Goal: Information Seeking & Learning: Learn about a topic

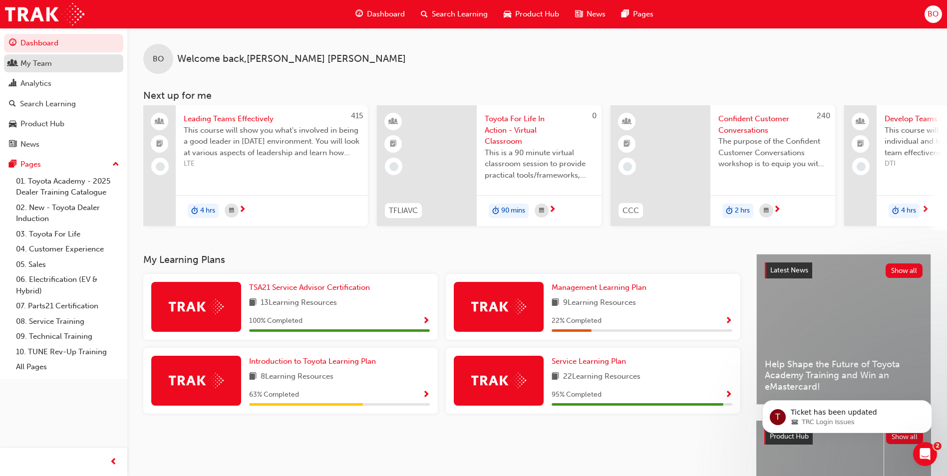
click at [58, 63] on div "My Team" at bounding box center [63, 63] width 109 height 12
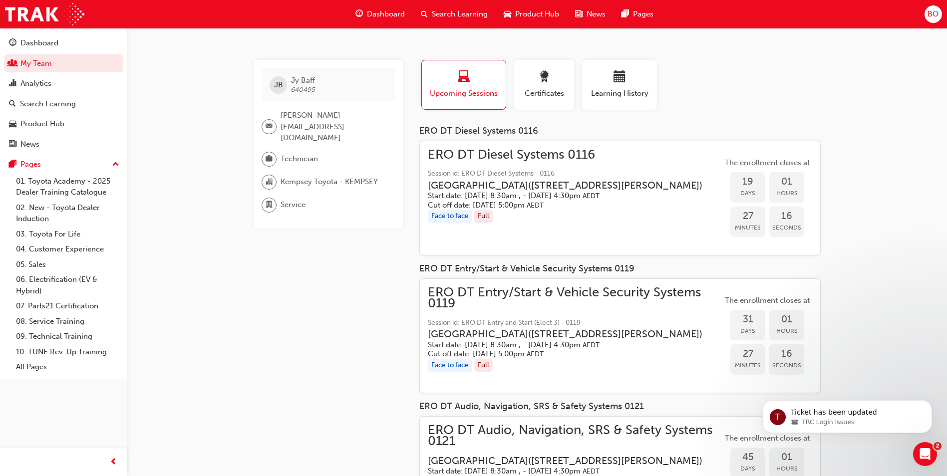
click at [578, 350] on h5 "Start date: [DATE] 8:30am , - [DATE] 4:30pm AEDT" at bounding box center [567, 344] width 278 height 9
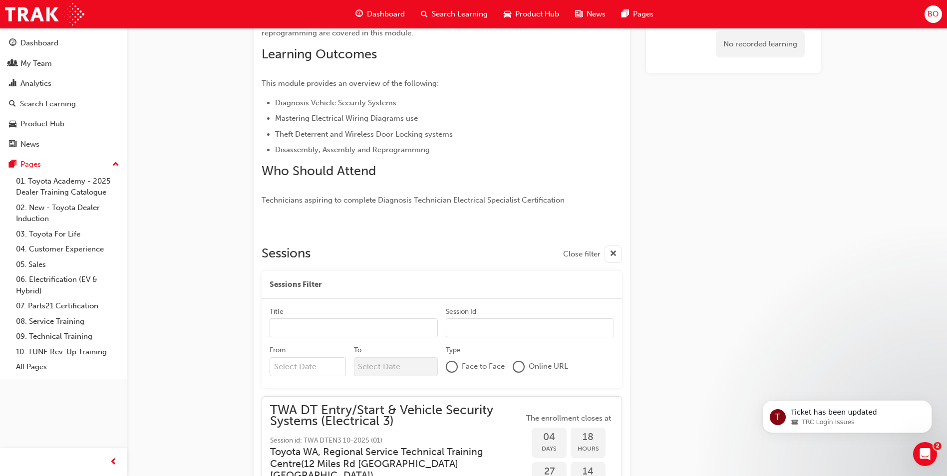
scroll to position [1077, 0]
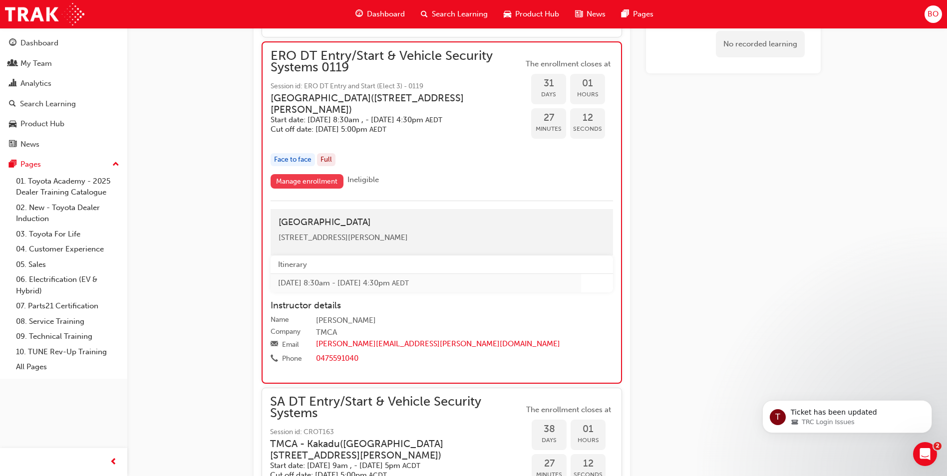
click at [277, 174] on link "Manage enrollment" at bounding box center [306, 181] width 73 height 14
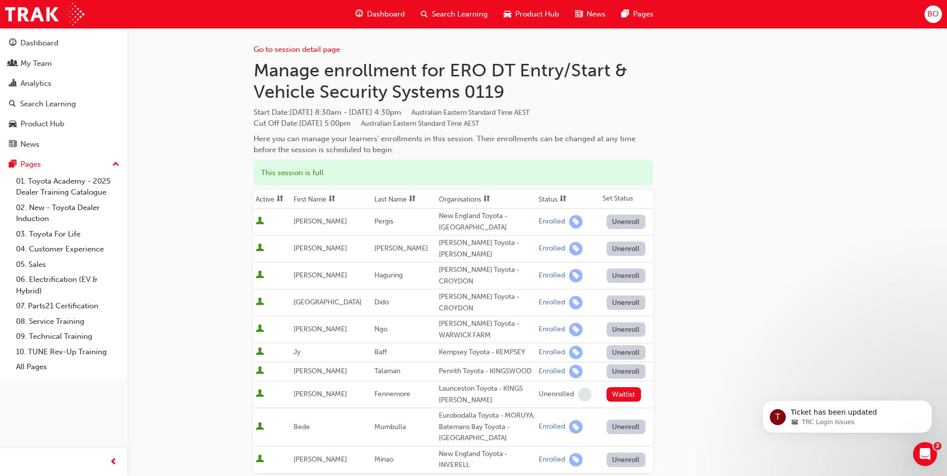
scroll to position [50, 0]
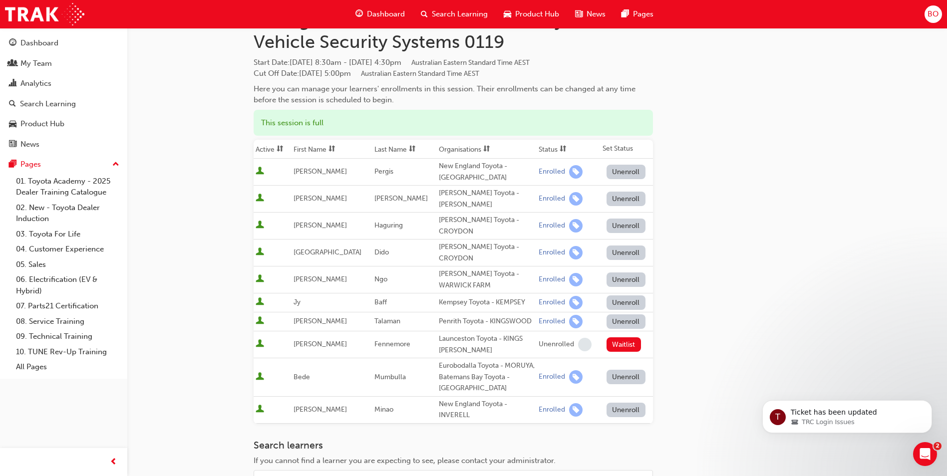
click at [611, 295] on button "Unenroll" at bounding box center [625, 302] width 39 height 14
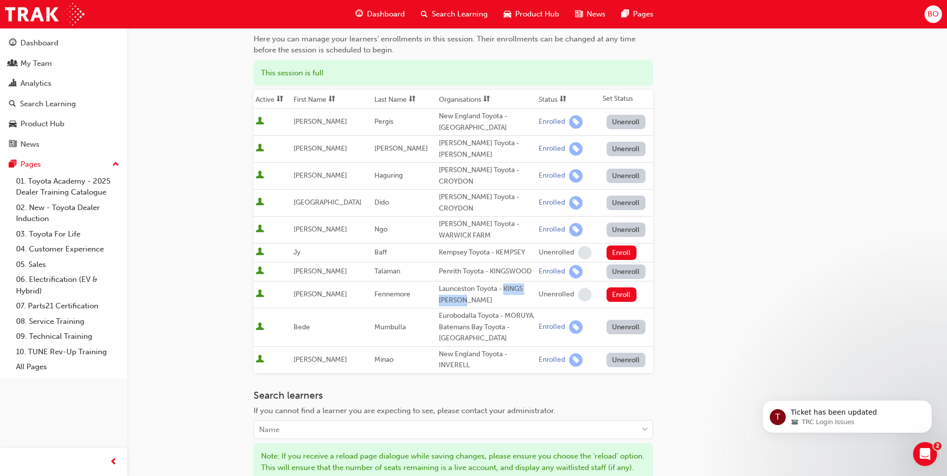
drag, startPoint x: 489, startPoint y: 282, endPoint x: 462, endPoint y: 292, distance: 28.9
click at [462, 292] on div "Launceston Toyota - KINGS [PERSON_NAME]" at bounding box center [487, 294] width 96 height 22
drag, startPoint x: 462, startPoint y: 292, endPoint x: 450, endPoint y: 292, distance: 12.0
copy div "KINGS [PERSON_NAME]"
click at [752, 206] on div "Go to session detail page Manage enrollment for ERO DT Entry/Start & Vehicle Se…" at bounding box center [536, 253] width 567 height 650
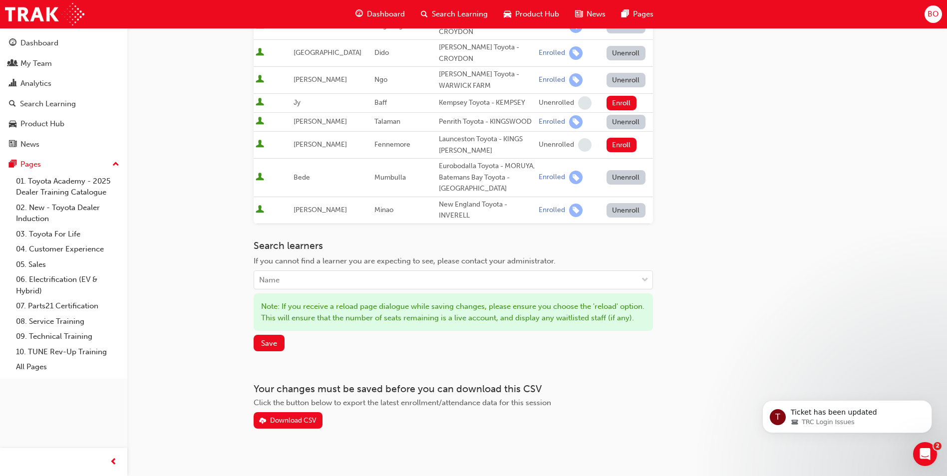
scroll to position [262, 0]
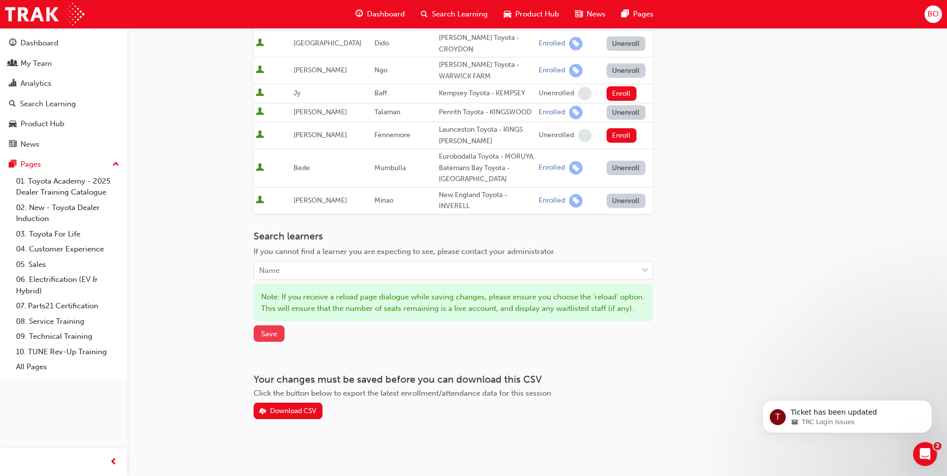
click at [272, 338] on span "Save" at bounding box center [269, 333] width 16 height 9
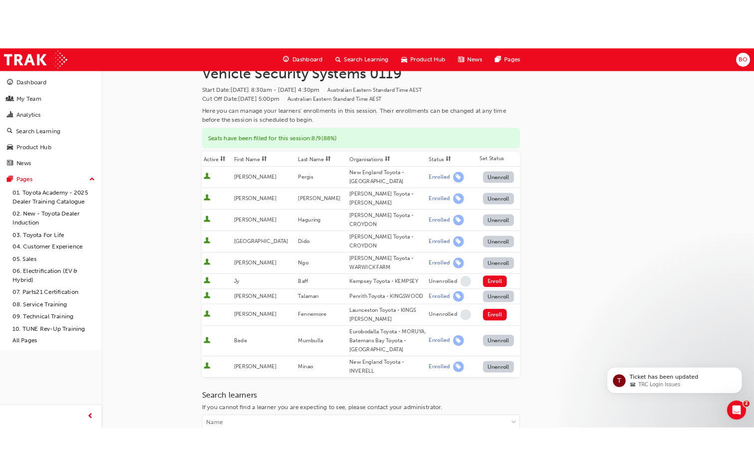
scroll to position [0, 0]
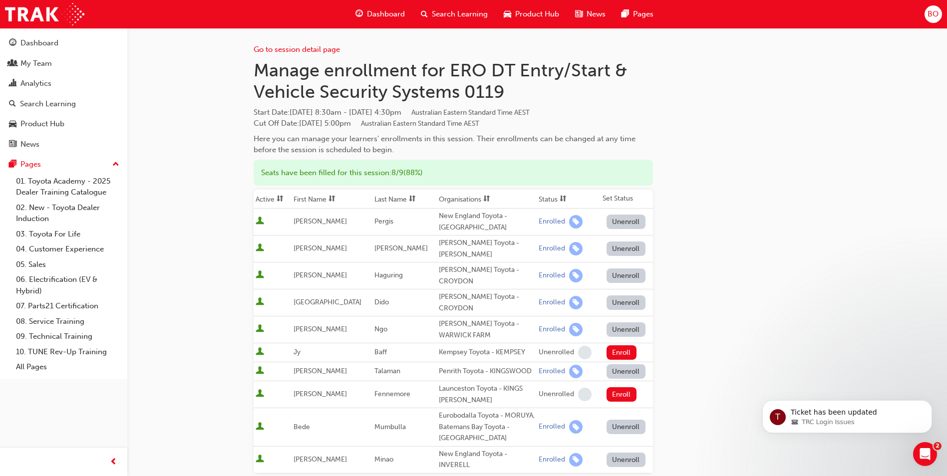
click at [399, 16] on span "Dashboard" at bounding box center [386, 13] width 38 height 11
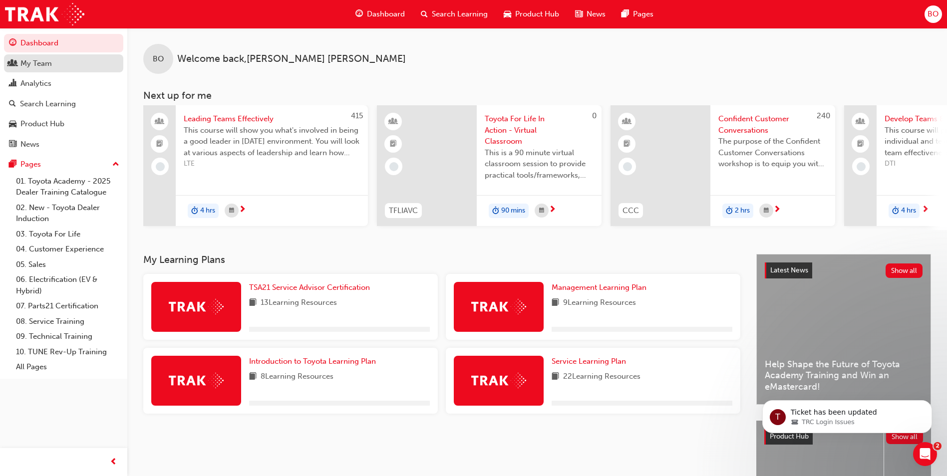
click at [51, 67] on div "My Team" at bounding box center [35, 63] width 31 height 11
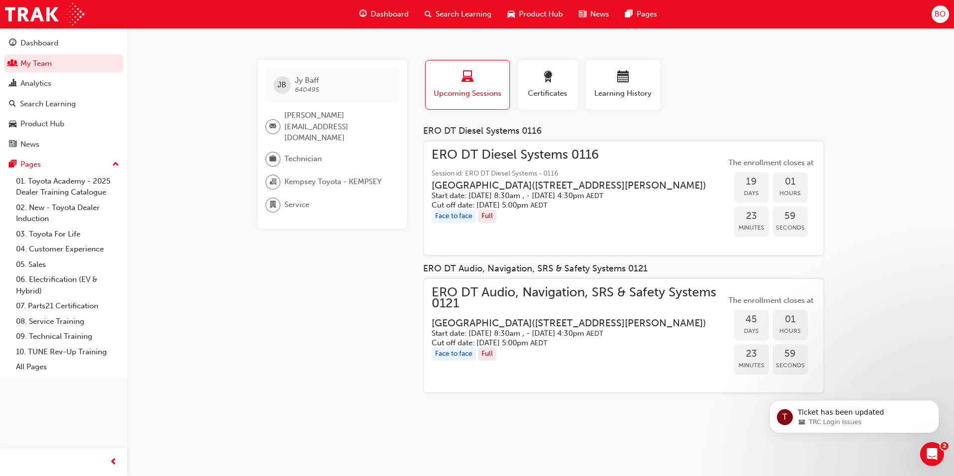
click at [459, 10] on span "Search Learning" at bounding box center [464, 13] width 56 height 11
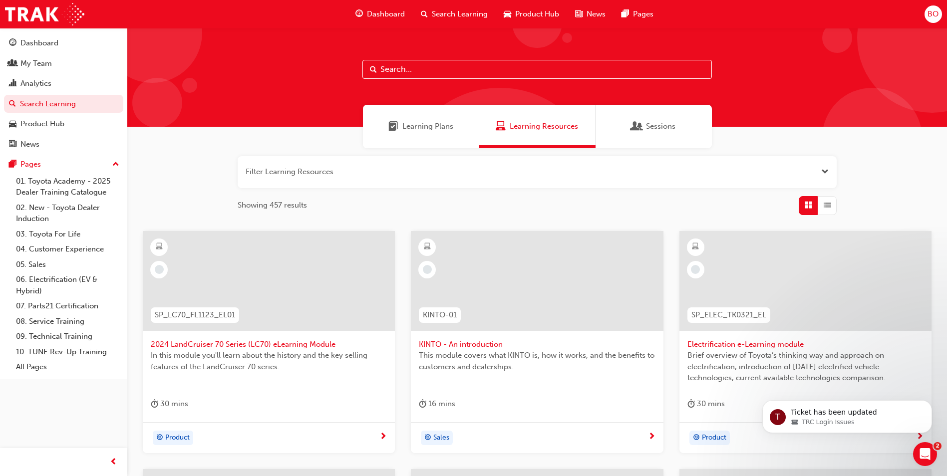
click at [439, 72] on input "text" at bounding box center [536, 69] width 349 height 19
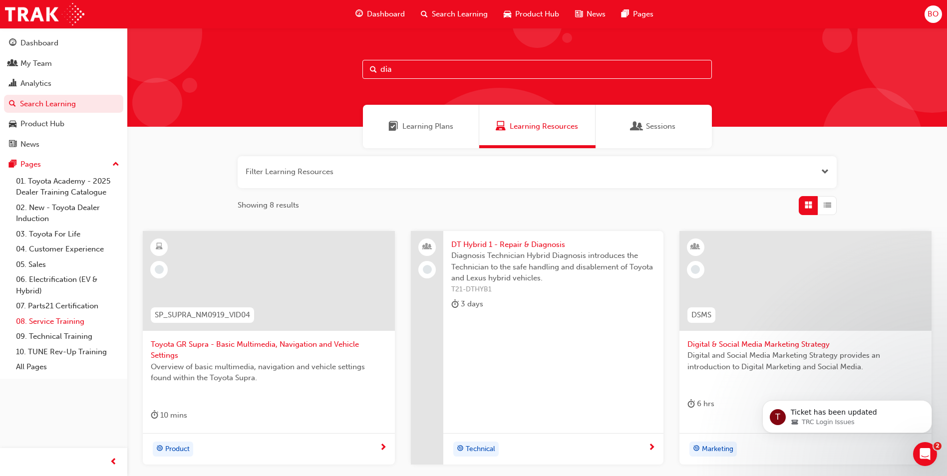
type input "dia"
click at [63, 319] on link "08. Service Training" at bounding box center [67, 321] width 111 height 15
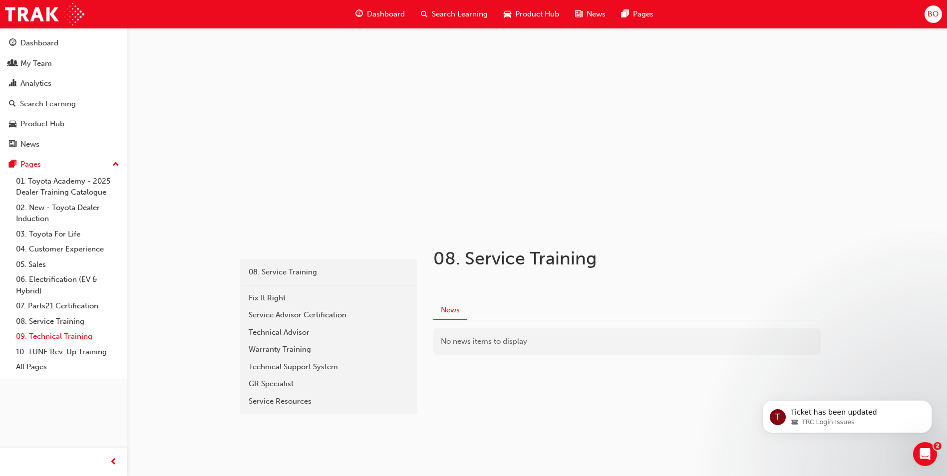
click at [63, 331] on link "09. Technical Training" at bounding box center [67, 336] width 111 height 15
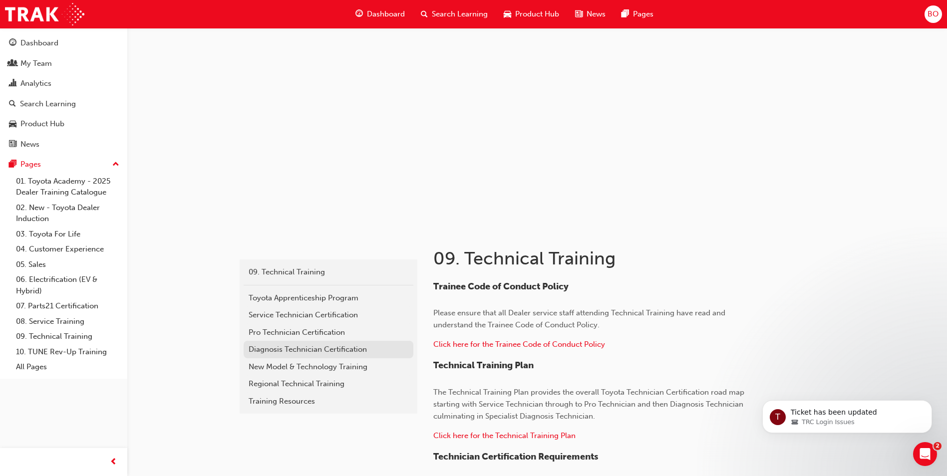
click at [299, 349] on div "Diagnosis Technician Certification" at bounding box center [328, 349] width 160 height 11
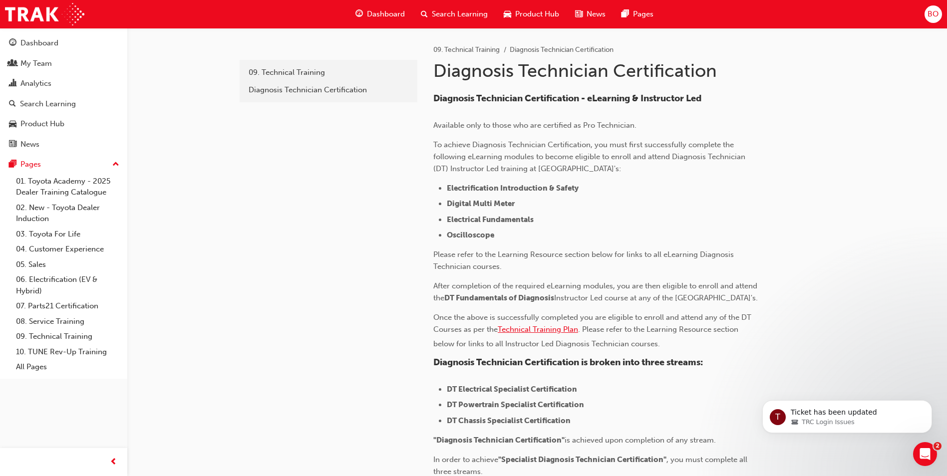
click at [549, 334] on span "Technical Training Plan" at bounding box center [537, 329] width 80 height 9
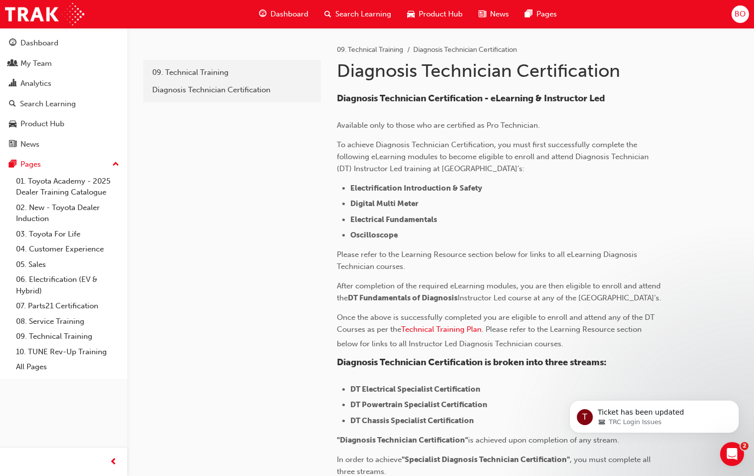
click at [411, 230] on li "Oscilloscope" at bounding box center [505, 235] width 311 height 12
click at [47, 92] on link "Analytics" at bounding box center [63, 83] width 119 height 18
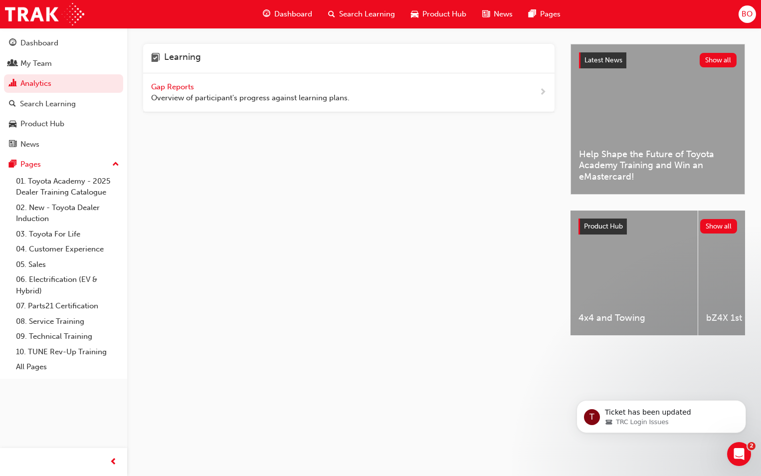
click at [173, 84] on span "Gap Reports" at bounding box center [173, 86] width 45 height 9
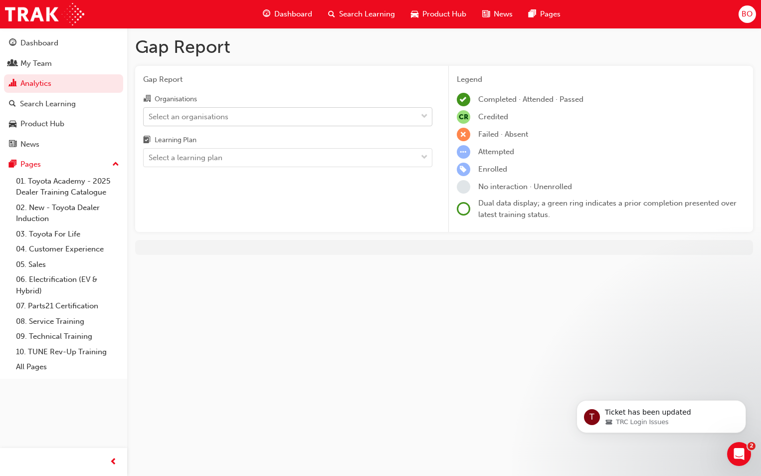
click at [213, 117] on div "Select an organisations" at bounding box center [189, 116] width 80 height 11
click at [150, 117] on input "Organisations Select an organisations" at bounding box center [149, 116] width 1 height 8
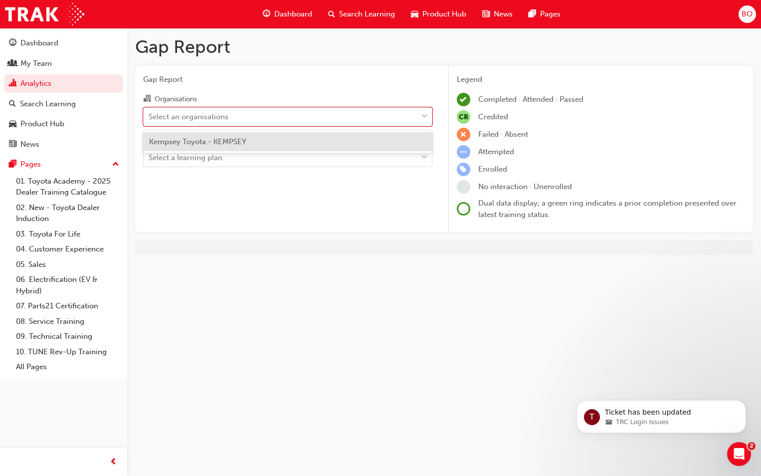
click at [227, 143] on span "Kempsey Toyota - KEMPSEY" at bounding box center [197, 141] width 97 height 9
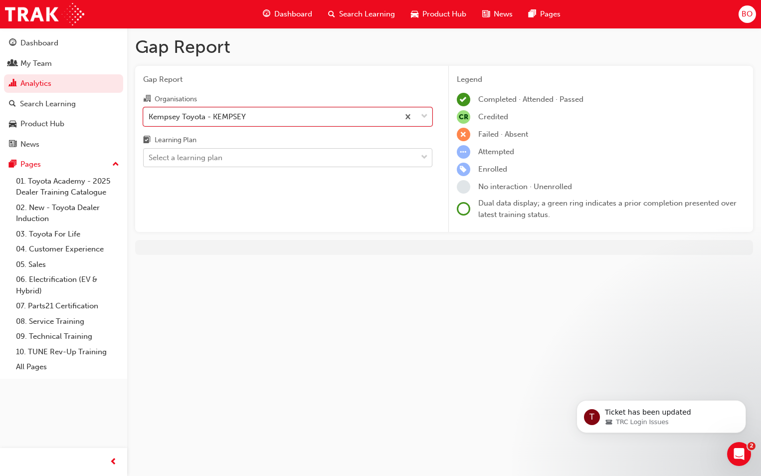
click at [236, 158] on div "Select a learning plan" at bounding box center [280, 157] width 273 height 17
click at [150, 158] on input "Learning Plan Select a learning plan" at bounding box center [149, 157] width 1 height 8
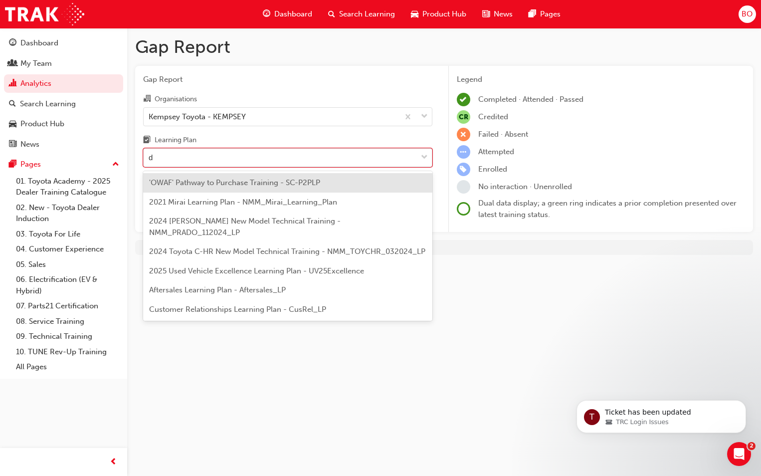
type input "di"
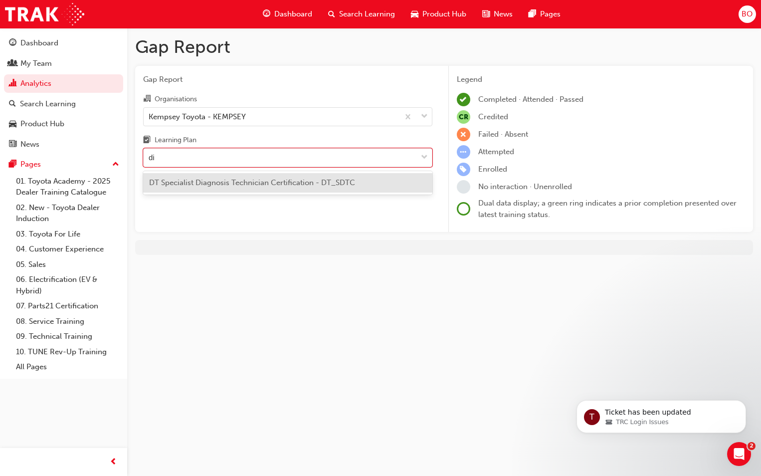
click at [236, 181] on span "DT Specialist Diagnosis Technician Certification - DT_SDTC" at bounding box center [252, 182] width 206 height 9
